Goal: Transaction & Acquisition: Purchase product/service

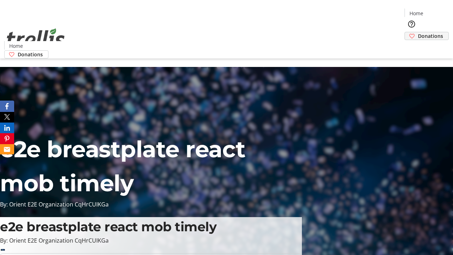
click at [418, 32] on span "Donations" at bounding box center [430, 35] width 25 height 7
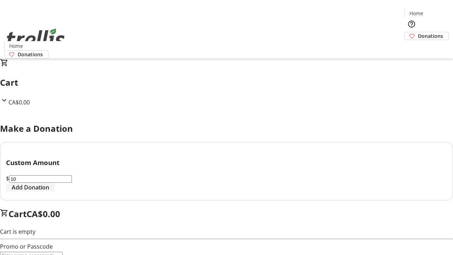
click at [49, 192] on span "Add Donation" at bounding box center [31, 187] width 38 height 8
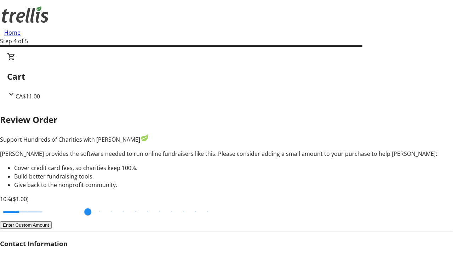
type input "20"
click at [50, 204] on input "Cover fees percentage" at bounding box center [22, 212] width 55 height 16
